Goal: Task Accomplishment & Management: Manage account settings

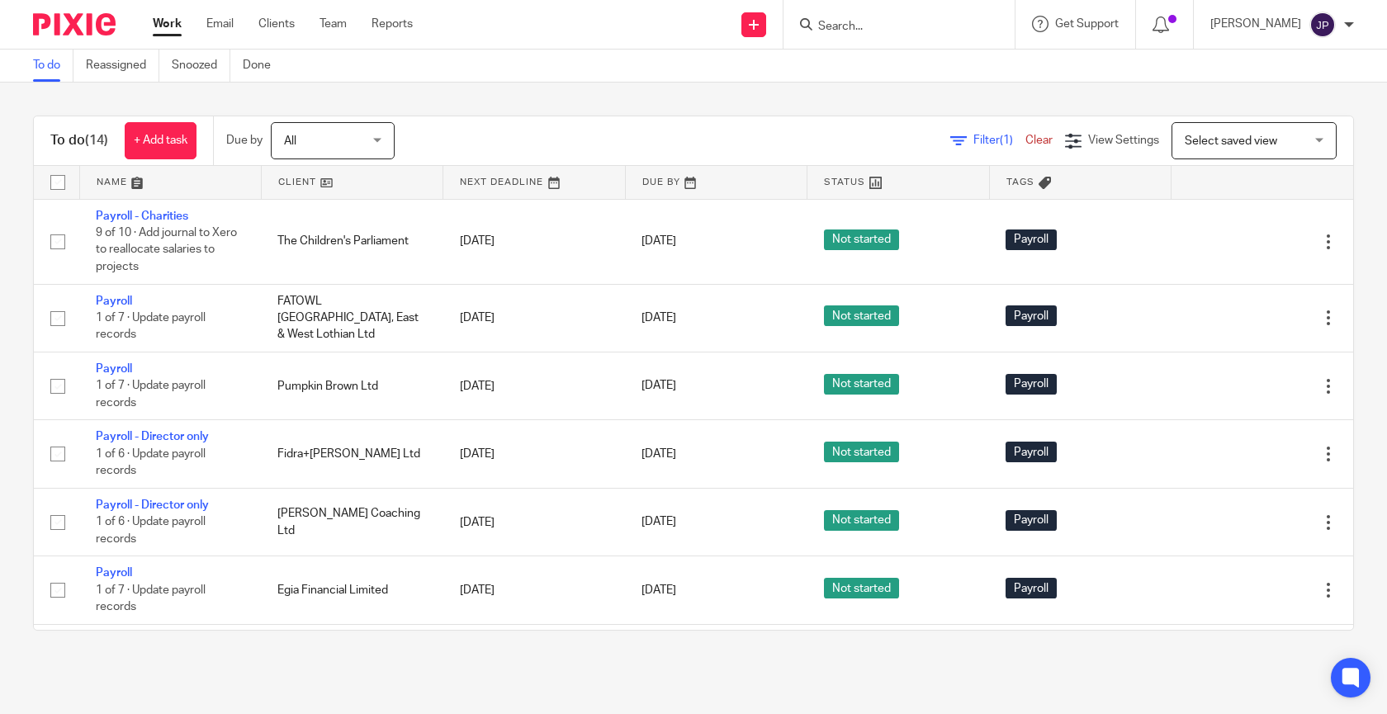
click at [828, 33] on div at bounding box center [896, 24] width 192 height 21
click at [857, 22] on input "Search" at bounding box center [891, 27] width 149 height 15
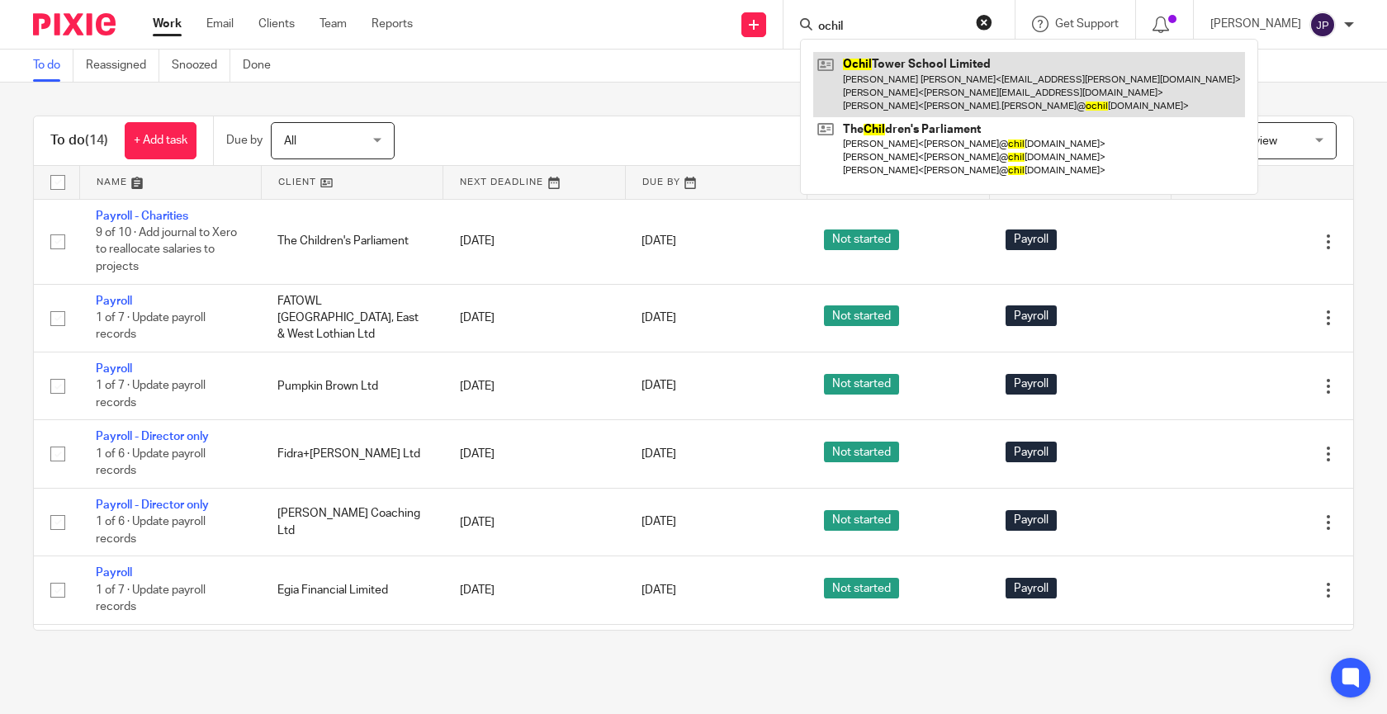
type input "ochil"
click at [876, 64] on link at bounding box center [1029, 84] width 432 height 65
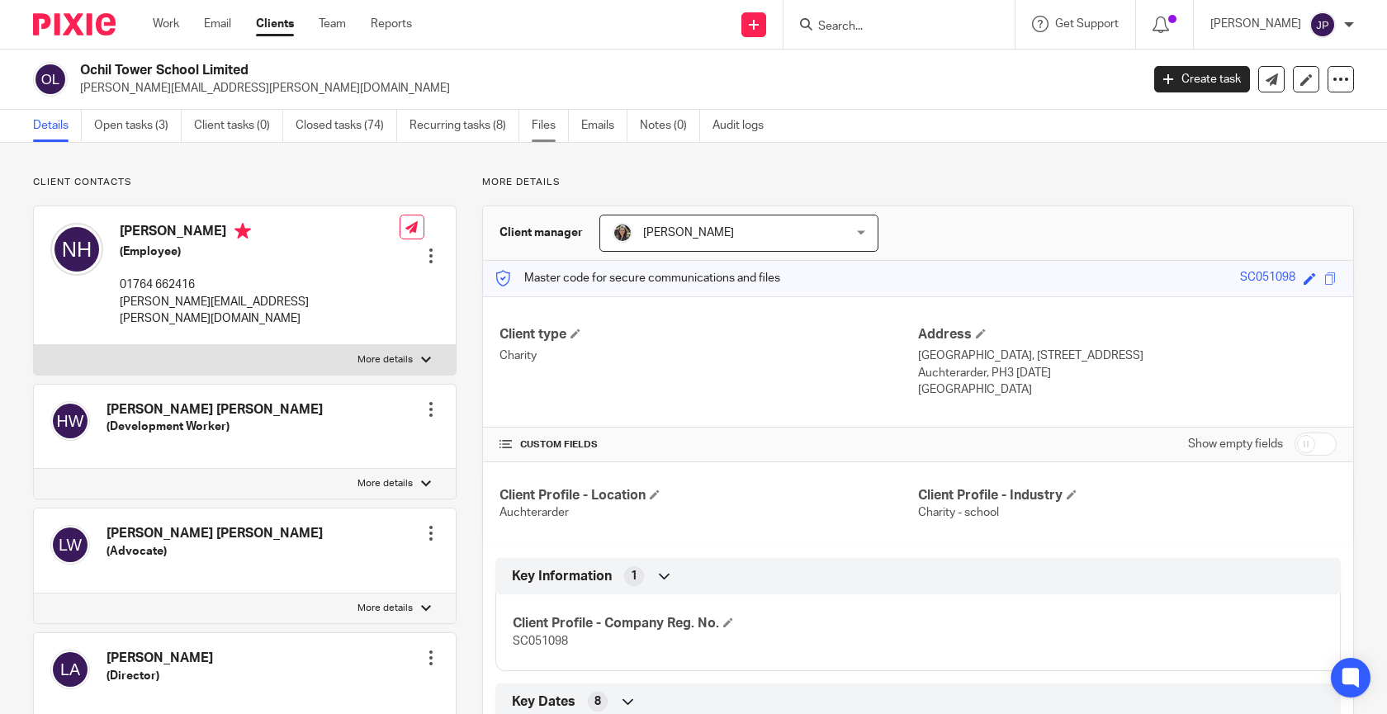
click at [557, 134] on link "Files" at bounding box center [550, 126] width 37 height 32
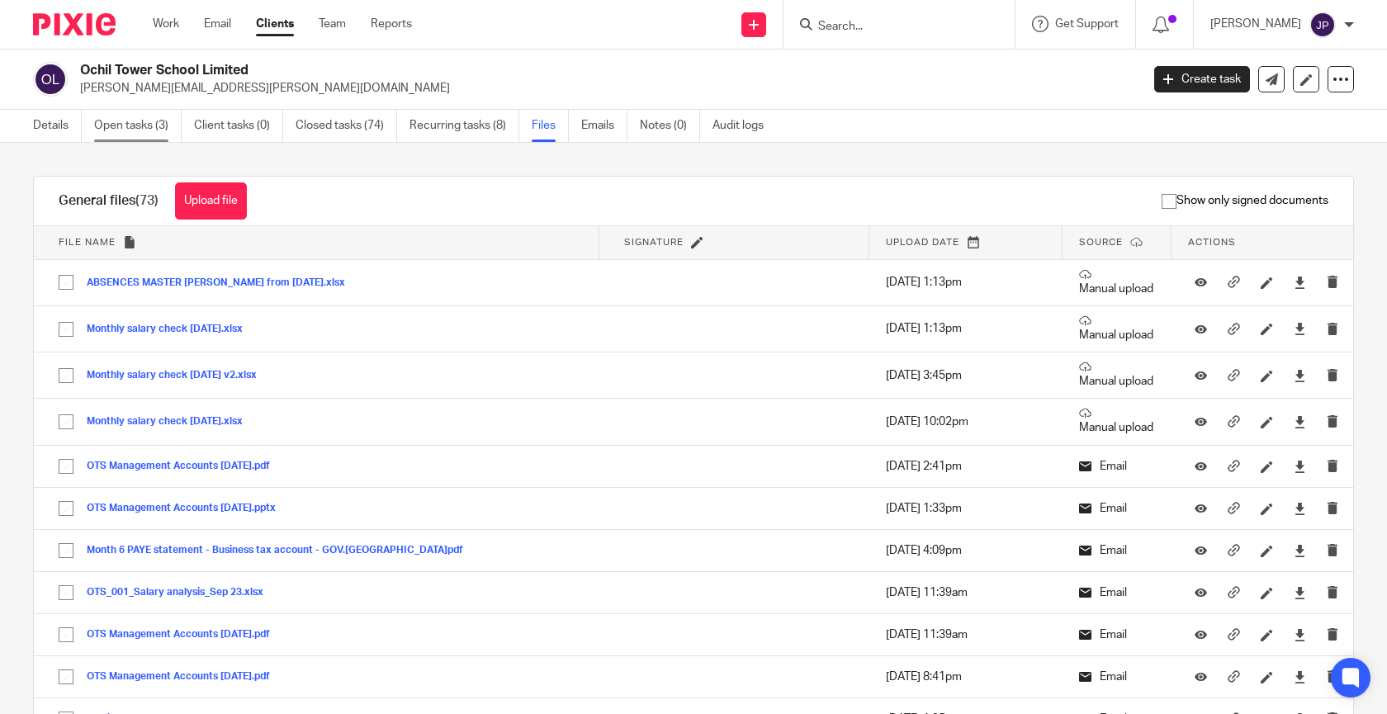
click at [136, 130] on link "Open tasks (3)" at bounding box center [138, 126] width 88 height 32
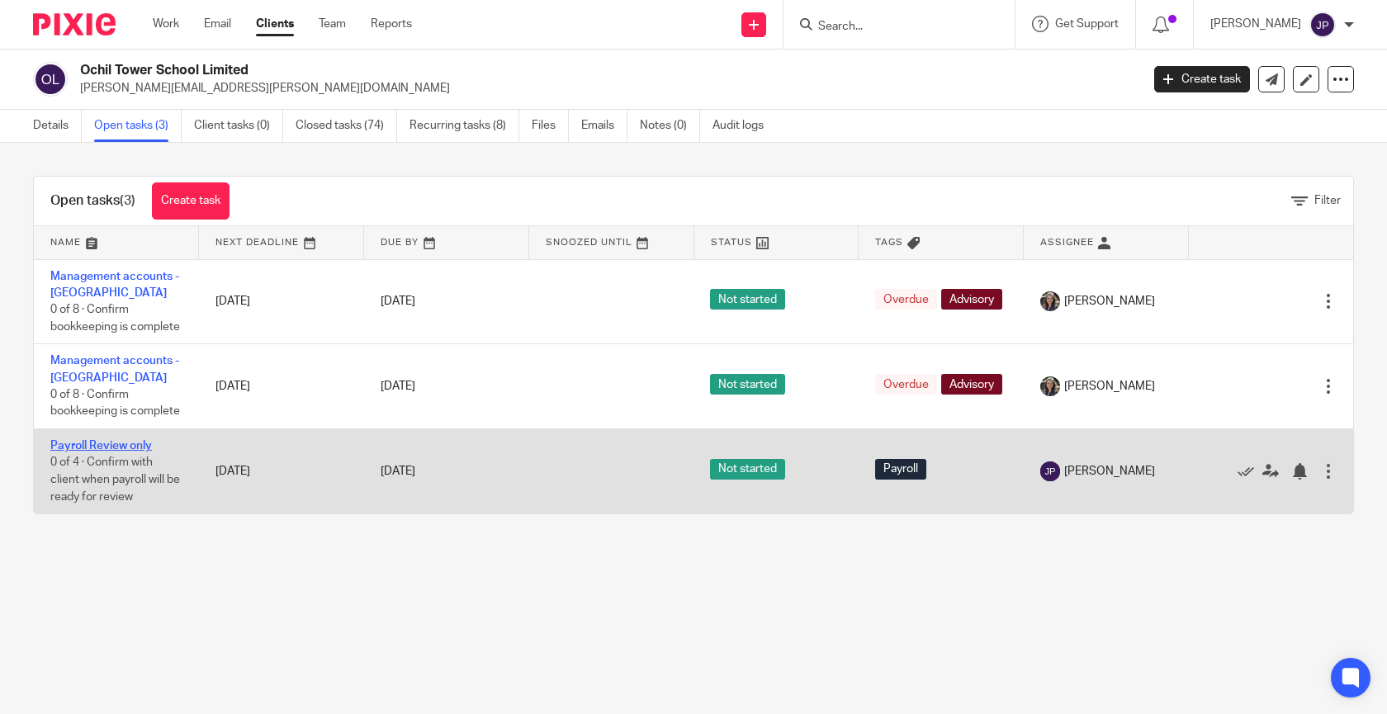
click at [142, 451] on link "Payroll Review only" at bounding box center [101, 446] width 102 height 12
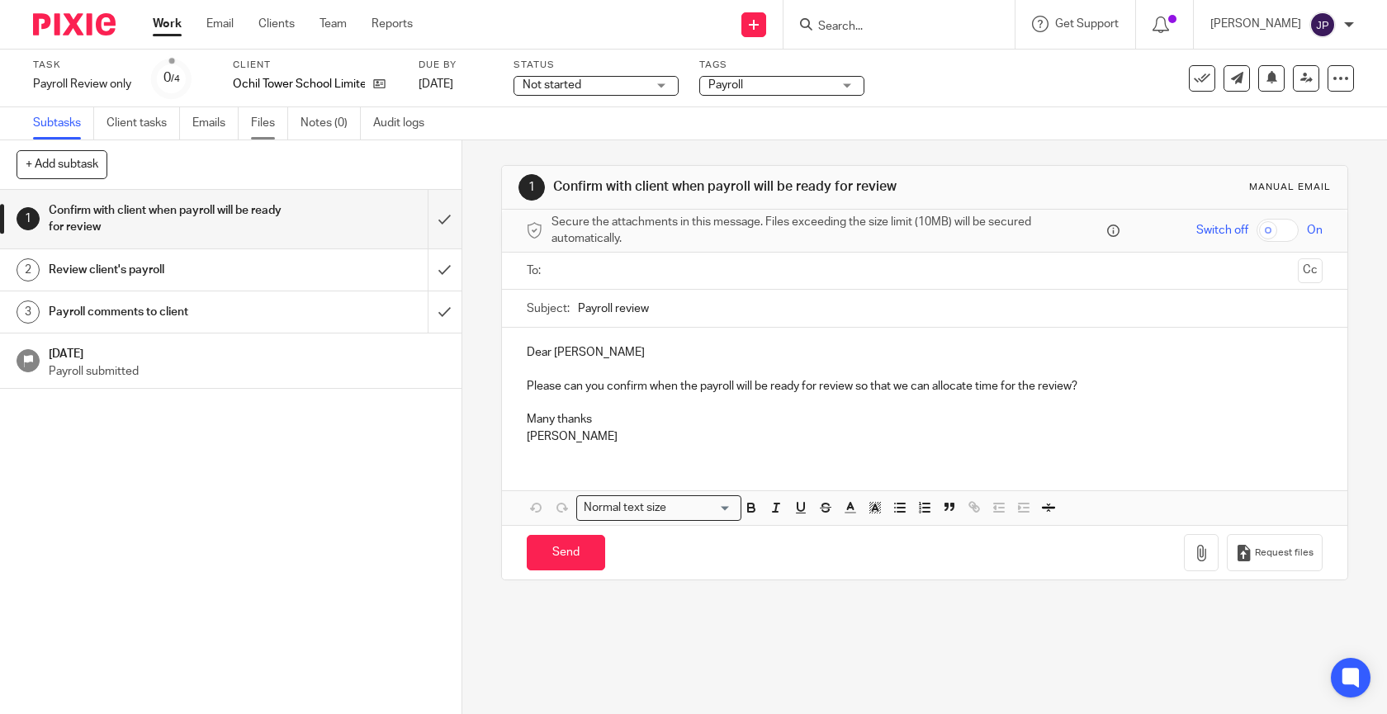
click at [260, 121] on link "Files" at bounding box center [269, 123] width 37 height 32
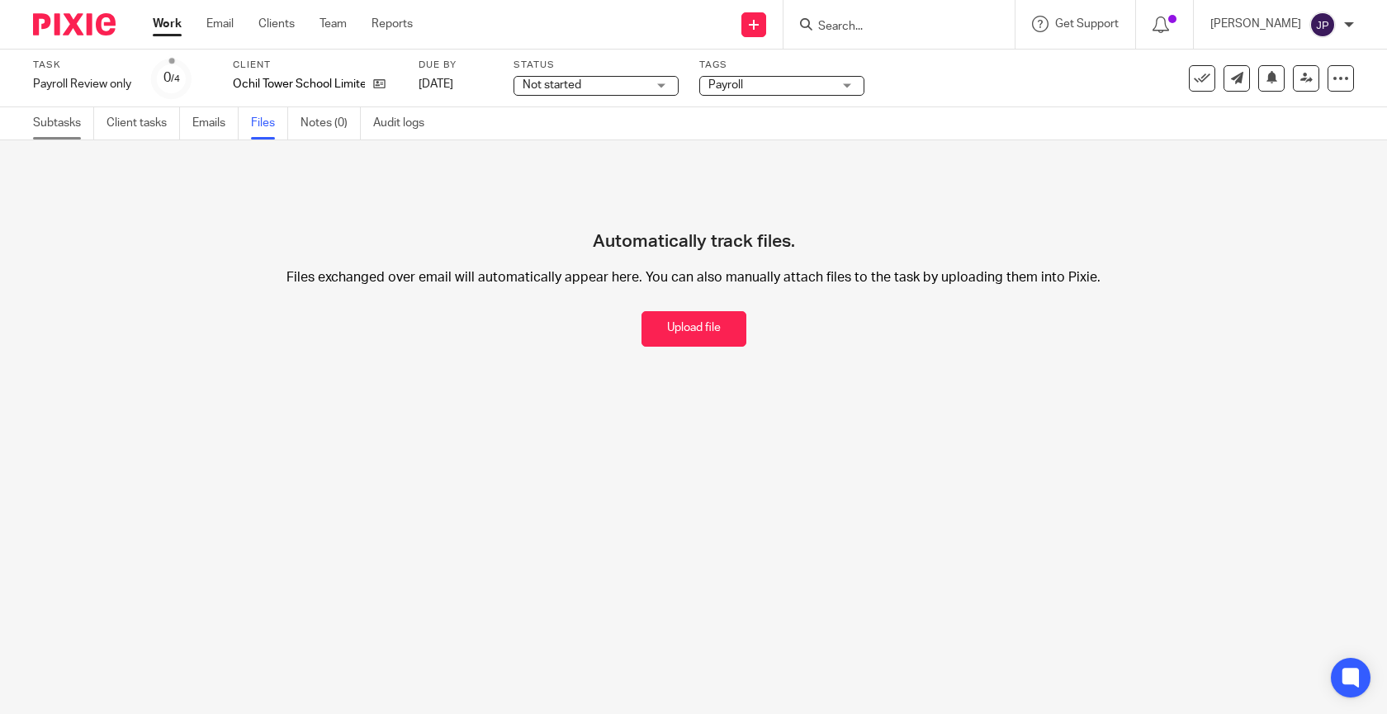
click at [53, 122] on link "Subtasks" at bounding box center [63, 123] width 61 height 32
